Goal: Task Accomplishment & Management: Manage account settings

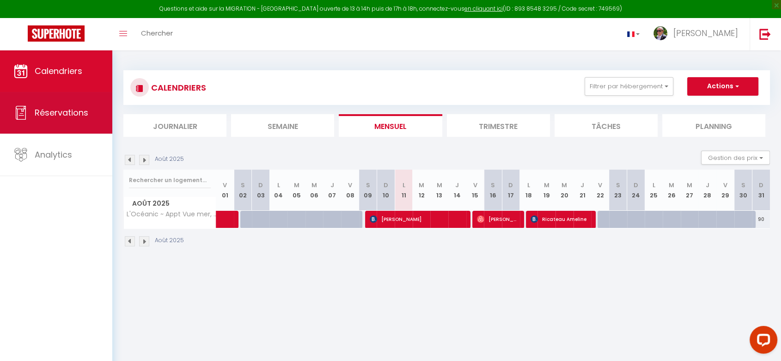
click at [66, 116] on span "Réservations" at bounding box center [62, 113] width 54 height 12
select select "not_cancelled"
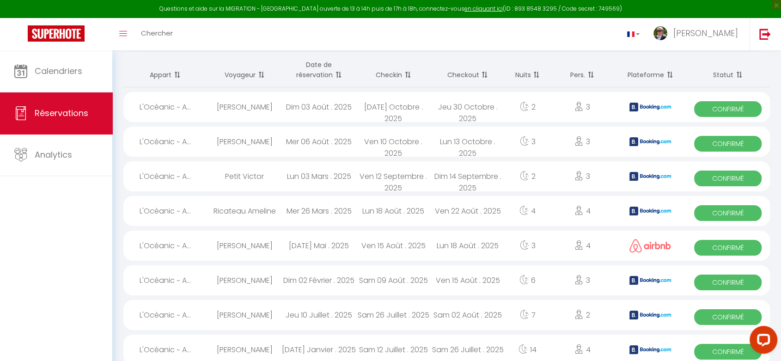
scroll to position [70, 0]
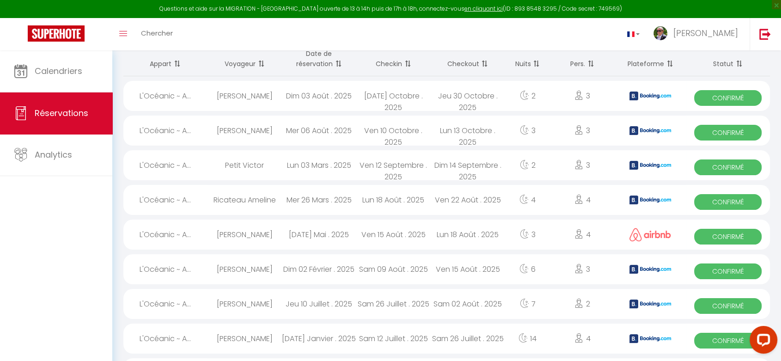
click at [484, 302] on div "Sam 02 Août . 2025" at bounding box center [467, 304] width 74 height 30
select select "OK"
select select "0"
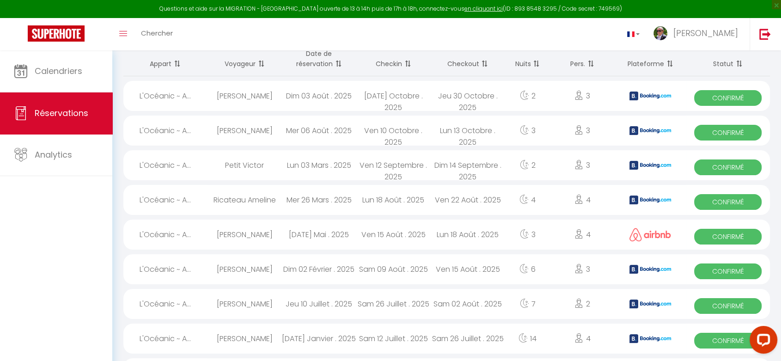
select select "1"
select select
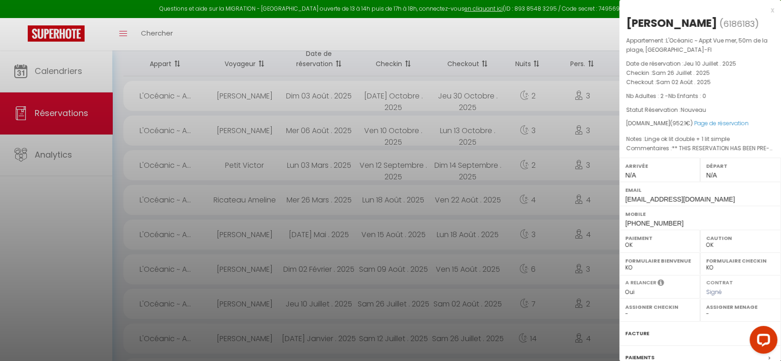
select select "38853"
click at [728, 126] on link "Page de réservation" at bounding box center [721, 123] width 55 height 8
